Goal: Task Accomplishment & Management: Manage account settings

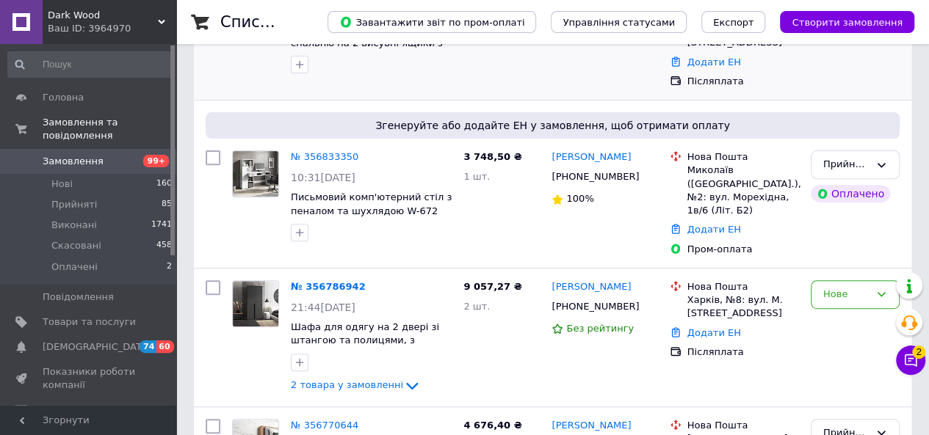
scroll to position [188, 0]
click at [338, 281] on link "№ 356786942" at bounding box center [328, 286] width 75 height 11
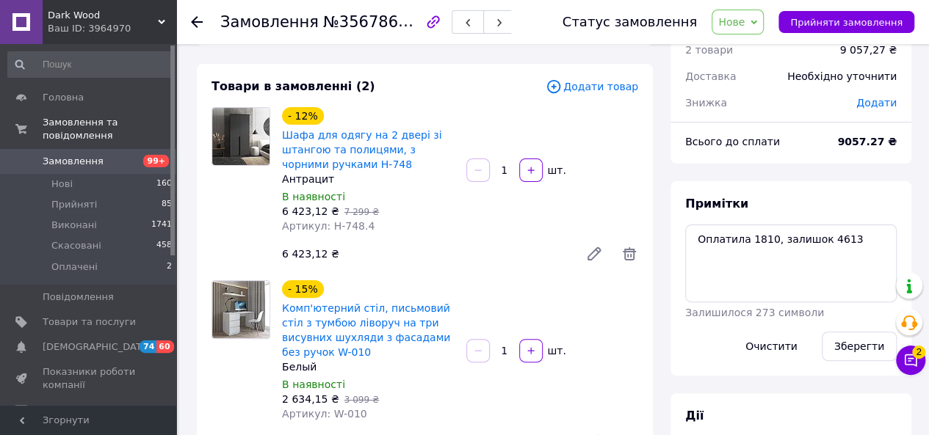
scroll to position [62, 0]
click at [601, 82] on span "Додати товар" at bounding box center [592, 87] width 93 height 16
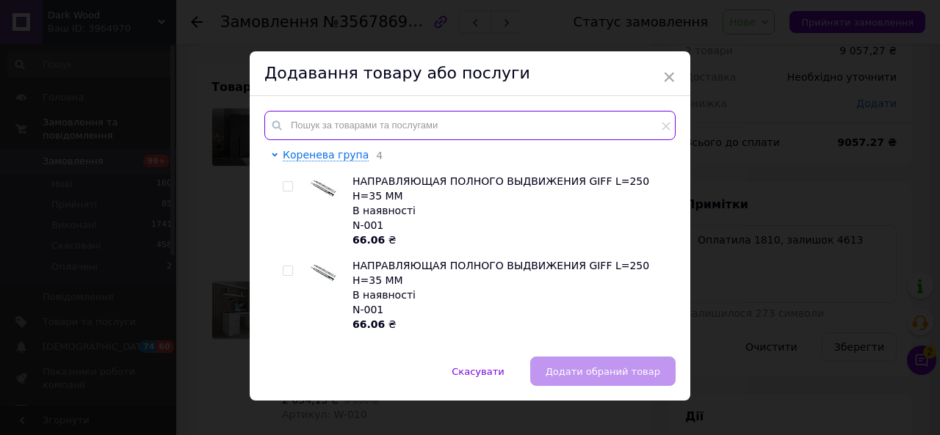
click at [413, 125] on input "text" at bounding box center [469, 125] width 411 height 29
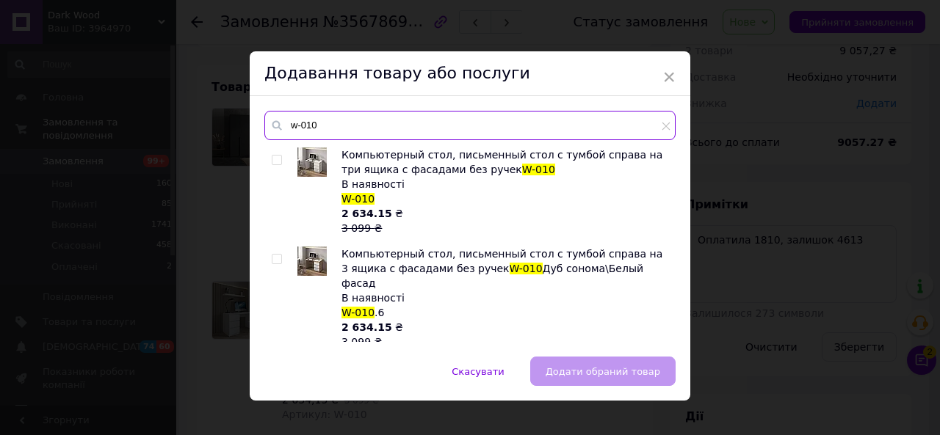
type input "w-010"
click at [275, 159] on input "checkbox" at bounding box center [277, 161] width 10 height 10
checkbox input "true"
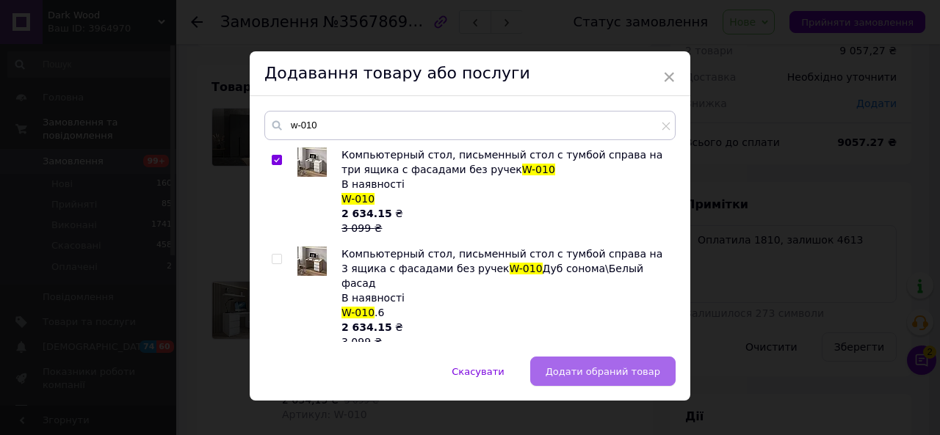
click at [609, 366] on span "Додати обраний товар" at bounding box center [603, 371] width 115 height 11
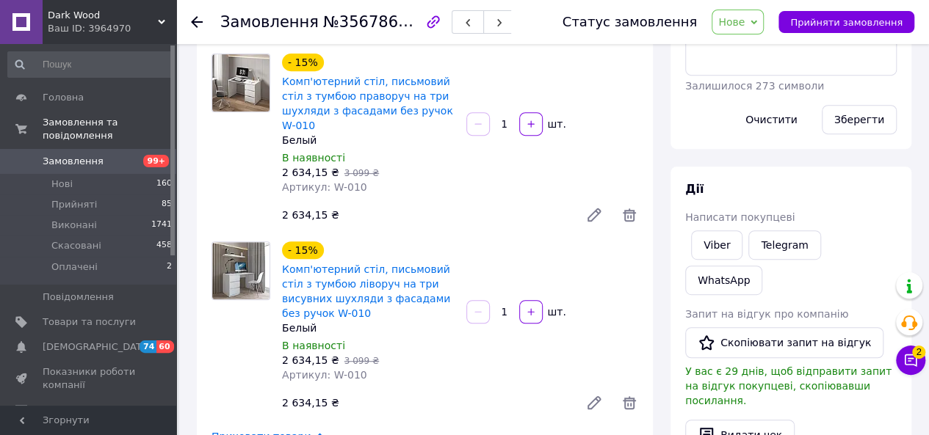
scroll to position [290, 0]
click at [629, 394] on icon at bounding box center [630, 403] width 18 height 18
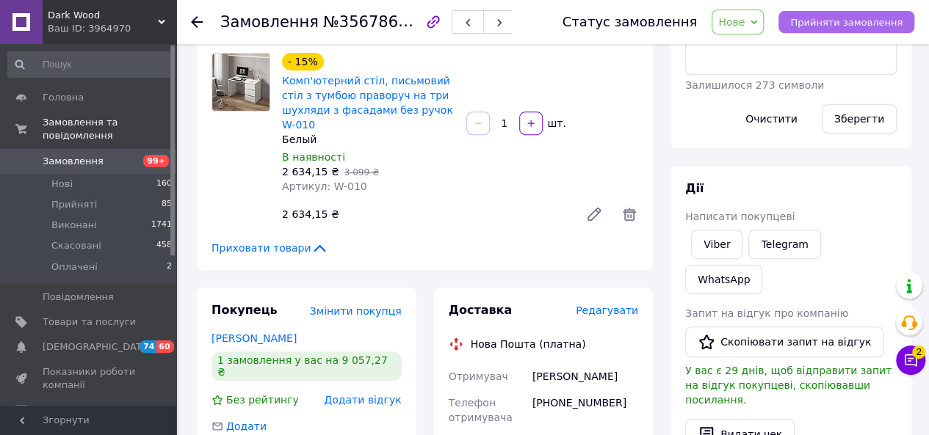
click at [814, 26] on span "Прийняти замовлення" at bounding box center [846, 22] width 112 height 11
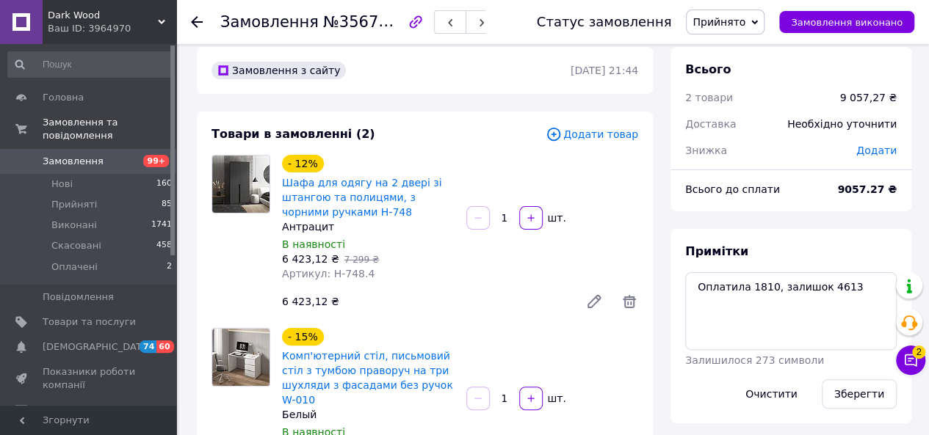
scroll to position [0, 0]
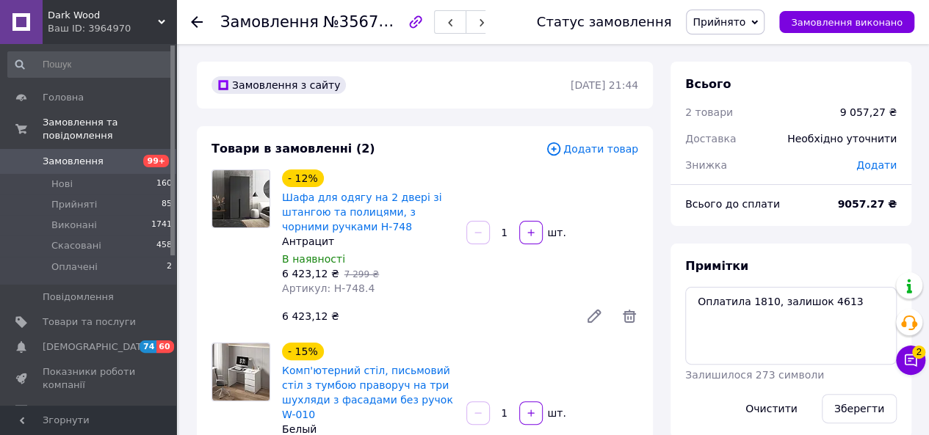
click at [131, 155] on span "Замовлення" at bounding box center [89, 161] width 93 height 13
